Goal: Find specific page/section: Find specific page/section

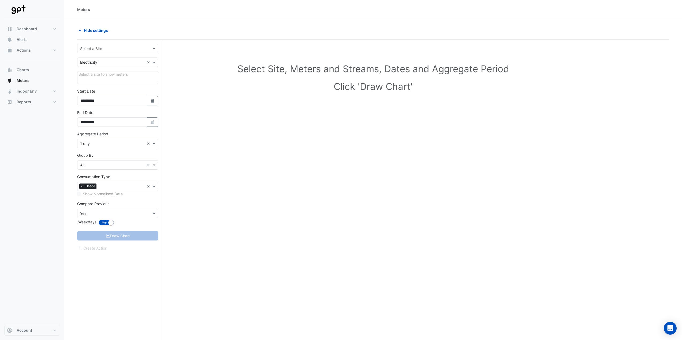
click at [151, 49] on div at bounding box center [117, 49] width 81 height 6
click at [101, 84] on span "[GEOGRAPHIC_DATA]" at bounding box center [101, 84] width 38 height 5
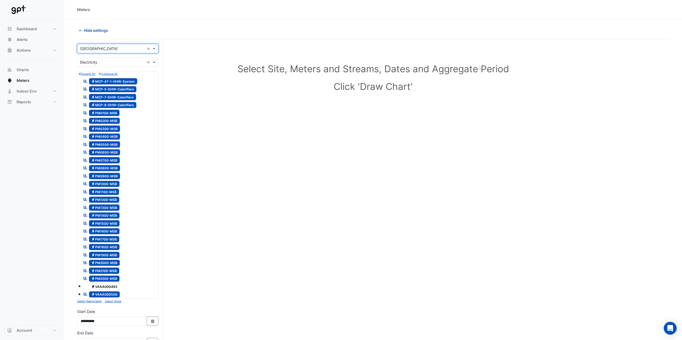
click at [105, 73] on small "Collapse All" at bounding box center [108, 73] width 19 height 3
click at [100, 73] on icon "button" at bounding box center [100, 74] width 2 height 3
click at [107, 74] on small "Collapse All" at bounding box center [108, 73] width 19 height 3
click at [88, 74] on small "Expand All" at bounding box center [86, 73] width 17 height 3
click at [87, 74] on small "Expand All" at bounding box center [86, 73] width 17 height 3
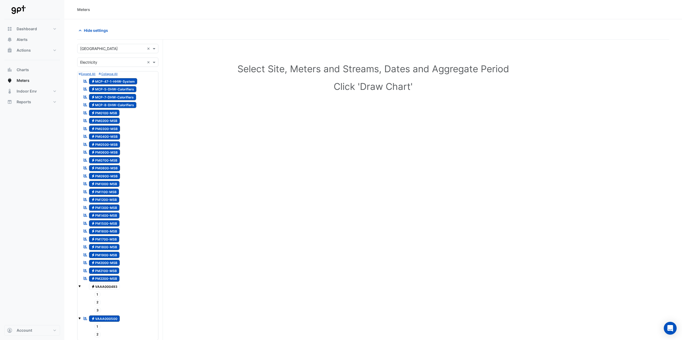
click at [80, 74] on icon "button" at bounding box center [79, 74] width 2 height 3
click at [102, 74] on small "Collapse All" at bounding box center [108, 73] width 19 height 3
click at [102, 82] on span "Electricity MCP-47-1-HHW-System" at bounding box center [113, 81] width 48 height 6
click at [101, 89] on span "Electricity MCP-5-DHW-Calorifiers" at bounding box center [113, 89] width 48 height 6
drag, startPoint x: 102, startPoint y: 97, endPoint x: 103, endPoint y: 103, distance: 6.3
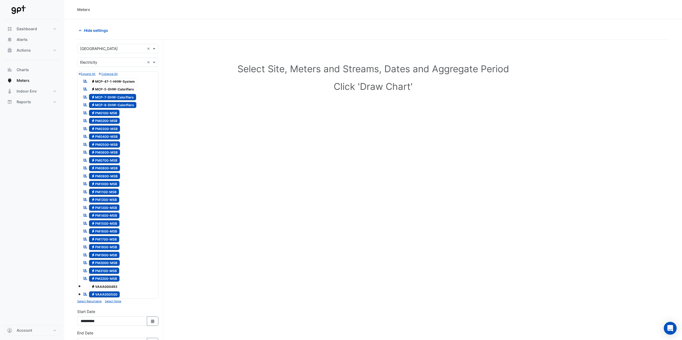
click at [102, 97] on span "Electricity MCP-7-DHW-Calorifiers" at bounding box center [112, 97] width 47 height 6
drag, startPoint x: 103, startPoint y: 104, endPoint x: 103, endPoint y: 108, distance: 3.8
click at [103, 105] on span "Electricity MCP-8-DHW-Calorifiers" at bounding box center [113, 105] width 48 height 6
drag, startPoint x: 103, startPoint y: 112, endPoint x: 103, endPoint y: 118, distance: 5.4
click at [103, 113] on span "Electricity PM0100-MSB" at bounding box center [104, 113] width 31 height 6
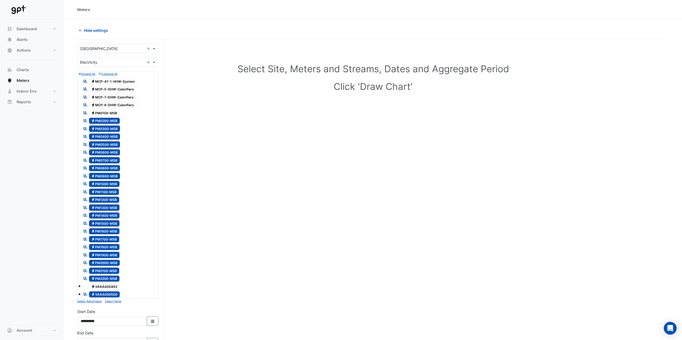
click at [103, 121] on span "Electricity PM0200-MSB" at bounding box center [104, 121] width 31 height 6
drag, startPoint x: 103, startPoint y: 128, endPoint x: 104, endPoint y: 133, distance: 5.1
click at [103, 128] on span "Electricity PM0300-MSB" at bounding box center [104, 129] width 31 height 6
click at [104, 135] on span "Electricity PM0400-MSB" at bounding box center [104, 137] width 31 height 6
drag, startPoint x: 104, startPoint y: 143, endPoint x: 105, endPoint y: 149, distance: 5.5
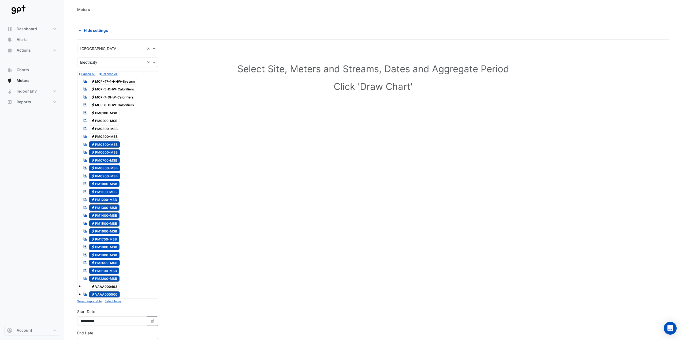
click at [104, 144] on span "Electricity PM0500-MSB" at bounding box center [104, 144] width 31 height 6
click at [105, 151] on span "Electricity PM0600-MSB" at bounding box center [104, 152] width 31 height 6
click at [106, 160] on span "Electricity PM0700-MSB" at bounding box center [104, 160] width 31 height 6
click at [104, 160] on span "Electricity PM0700-MSB" at bounding box center [104, 160] width 31 height 6
click at [79, 287] on span at bounding box center [79, 287] width 2 height 2
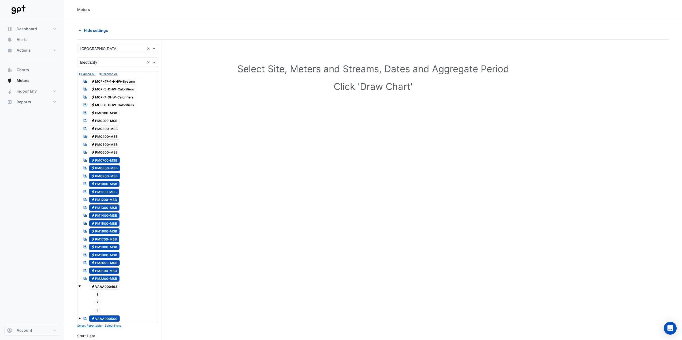
click at [79, 287] on span at bounding box center [79, 287] width 2 height 2
click at [95, 287] on span "Electricity VAAA000493" at bounding box center [104, 287] width 31 height 6
click at [106, 296] on span "Electricity VAAA000500" at bounding box center [104, 295] width 31 height 6
click at [98, 168] on span "Electricity PM0800-MSB" at bounding box center [104, 168] width 31 height 6
click at [98, 175] on span "Electricity PM0900-MSB" at bounding box center [104, 176] width 31 height 6
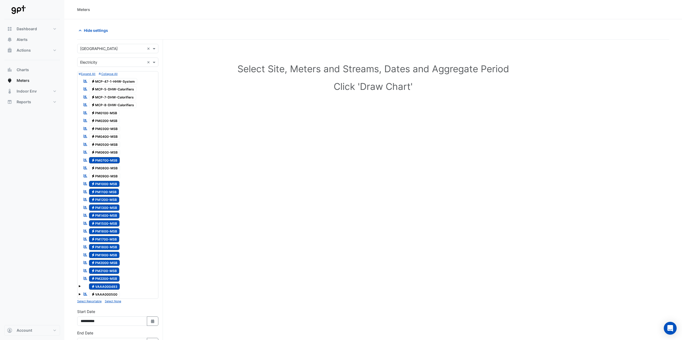
click at [99, 191] on span "Electricity PM1100-MSB" at bounding box center [104, 192] width 30 height 6
click at [98, 200] on span "Electricity PM1200-MSB" at bounding box center [104, 200] width 31 height 6
click at [98, 208] on span "Electricity PM1300-MSB" at bounding box center [104, 208] width 31 height 6
click at [97, 223] on span "Electricity PM1500-MSB" at bounding box center [104, 223] width 31 height 6
drag, startPoint x: 98, startPoint y: 230, endPoint x: 98, endPoint y: 234, distance: 3.2
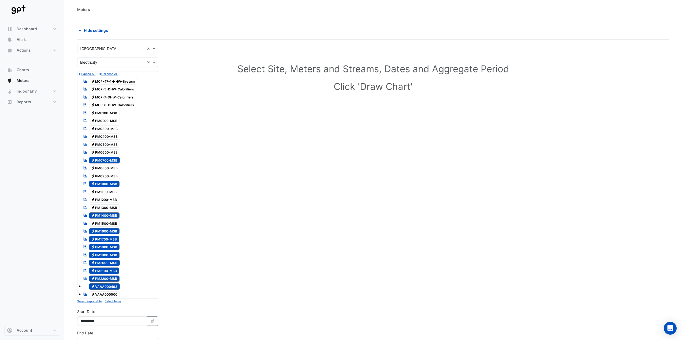
click at [98, 231] on span "Electricity PM1600-MSB" at bounding box center [104, 232] width 31 height 6
drag, startPoint x: 98, startPoint y: 239, endPoint x: 98, endPoint y: 245, distance: 6.2
click at [98, 239] on span "Electricity PM1700-MSB" at bounding box center [104, 239] width 31 height 6
click at [98, 247] on span "Electricity PM1800-MSB" at bounding box center [104, 247] width 31 height 6
click at [98, 254] on span "Electricity PM1900-MSB" at bounding box center [104, 255] width 31 height 6
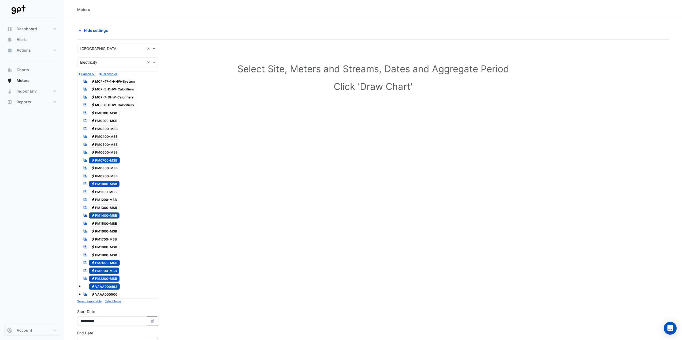
drag, startPoint x: 98, startPoint y: 261, endPoint x: 98, endPoint y: 265, distance: 4.8
click at [98, 261] on span "Electricity PM2000-MSB" at bounding box center [104, 263] width 31 height 6
click at [99, 269] on span "Electricity PM2100-MSB" at bounding box center [104, 271] width 31 height 6
click at [99, 276] on span "Electricity PM2200-MSB" at bounding box center [104, 279] width 31 height 6
click at [106, 285] on span "Electricity VAAA000493" at bounding box center [104, 287] width 31 height 6
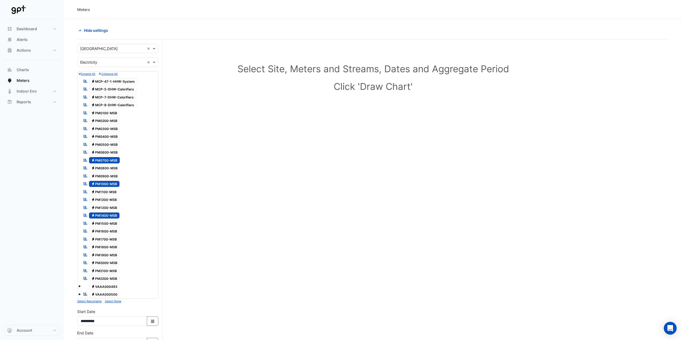
click at [110, 208] on span "Electricity PM1300-MSB" at bounding box center [104, 208] width 31 height 6
click at [108, 240] on span "Electricity PM1700-MSB" at bounding box center [104, 239] width 31 height 6
